Goal: Task Accomplishment & Management: Complete application form

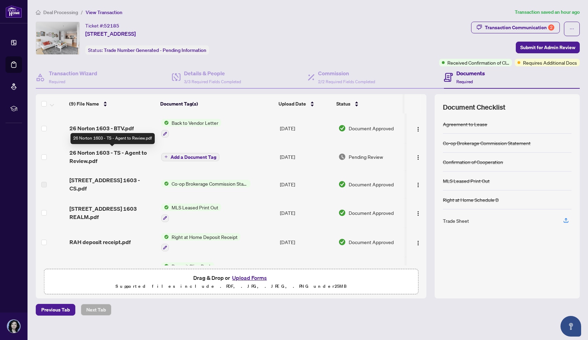
click at [122, 154] on span "26 Norton 1603 - TS - Agent to Review.pdf" at bounding box center [112, 156] width 86 height 16
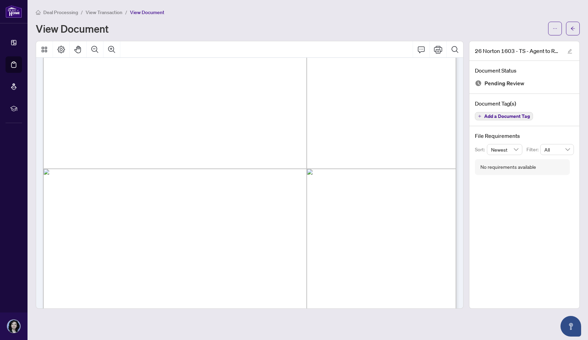
scroll to position [161, 0]
click at [437, 49] on icon "Print" at bounding box center [438, 49] width 8 height 8
click at [104, 12] on span "View Transaction" at bounding box center [104, 12] width 37 height 6
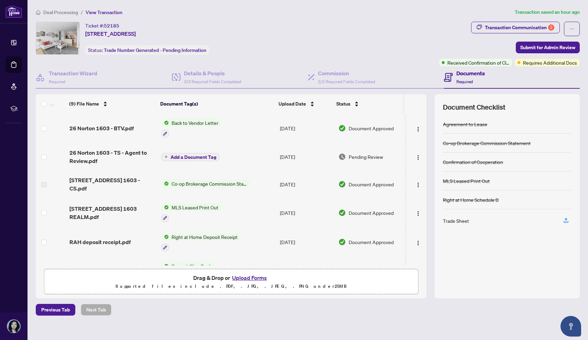
click at [245, 276] on button "Upload Forms" at bounding box center [249, 277] width 39 height 9
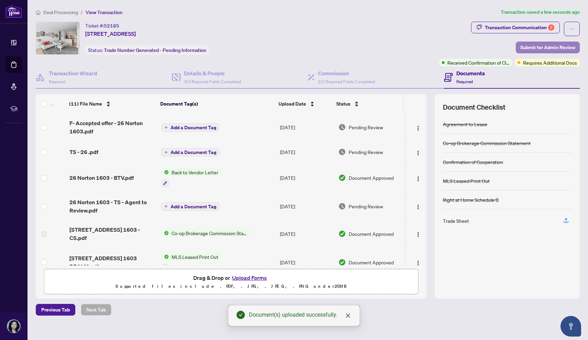
click at [532, 48] on span "Submit for Admin Review" at bounding box center [547, 47] width 55 height 11
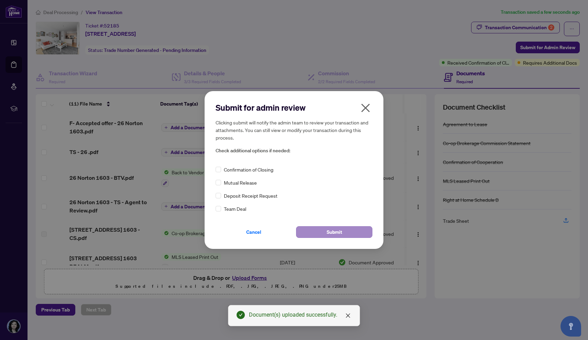
click at [332, 230] on span "Submit" at bounding box center [333, 231] width 15 height 11
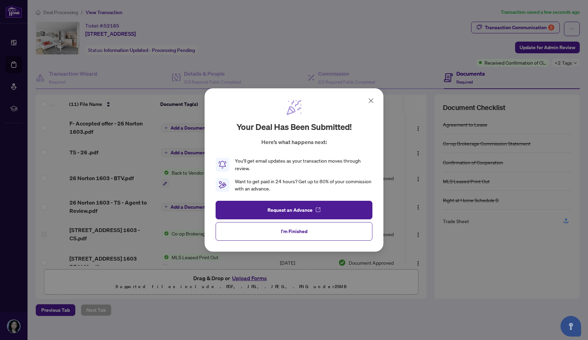
click at [371, 101] on icon at bounding box center [371, 101] width 4 height 4
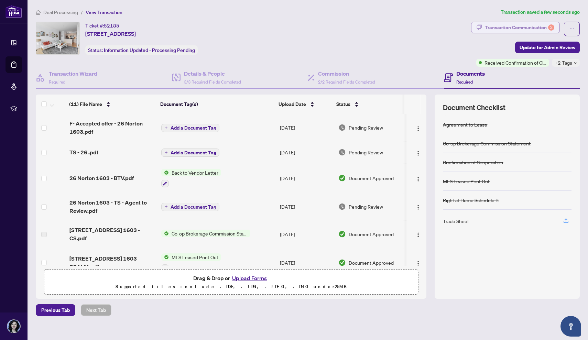
click at [502, 26] on div "Transaction Communication 2" at bounding box center [518, 27] width 69 height 11
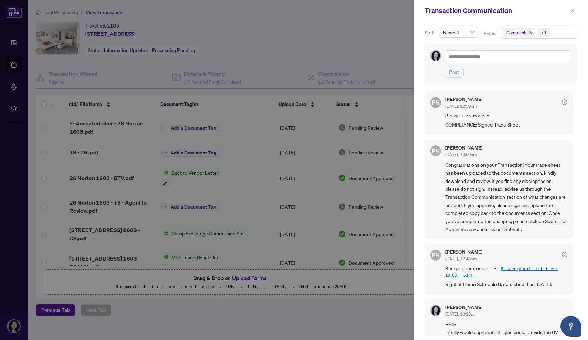
click at [573, 10] on icon "close" at bounding box center [572, 10] width 5 height 5
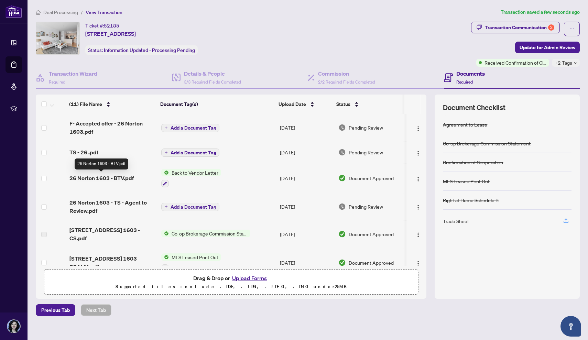
click at [120, 178] on span "26 Norton 1603 - BTV.pdf" at bounding box center [101, 178] width 64 height 8
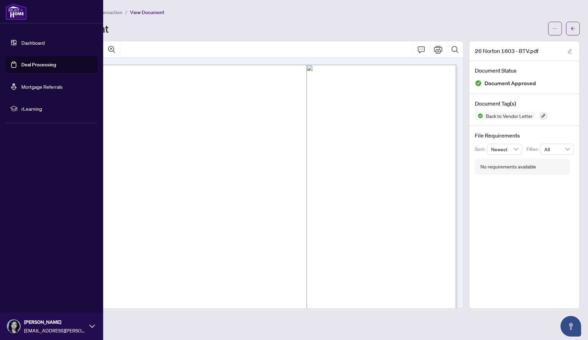
click at [34, 43] on link "Dashboard" at bounding box center [32, 43] width 23 height 6
